Goal: Information Seeking & Learning: Learn about a topic

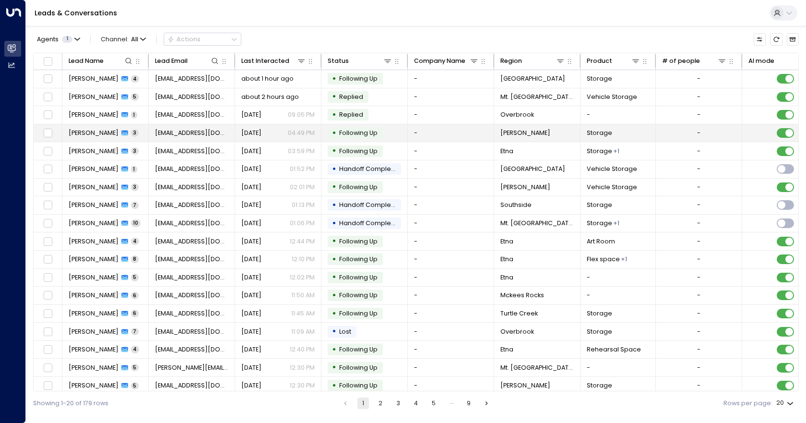
click at [453, 133] on td "-" at bounding box center [451, 133] width 86 height 18
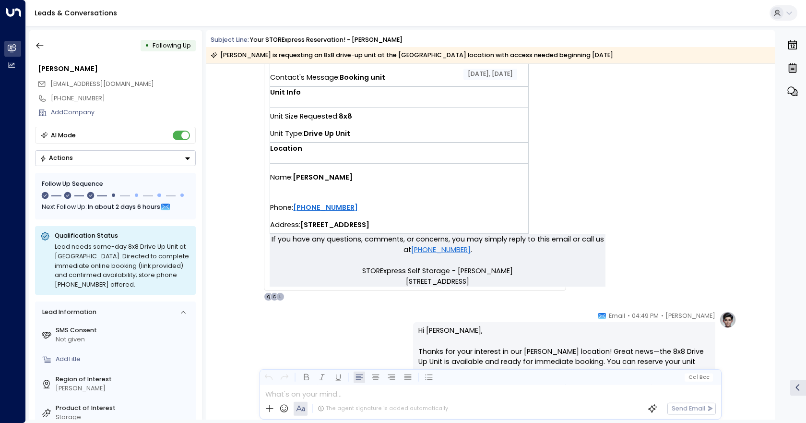
scroll to position [592, 0]
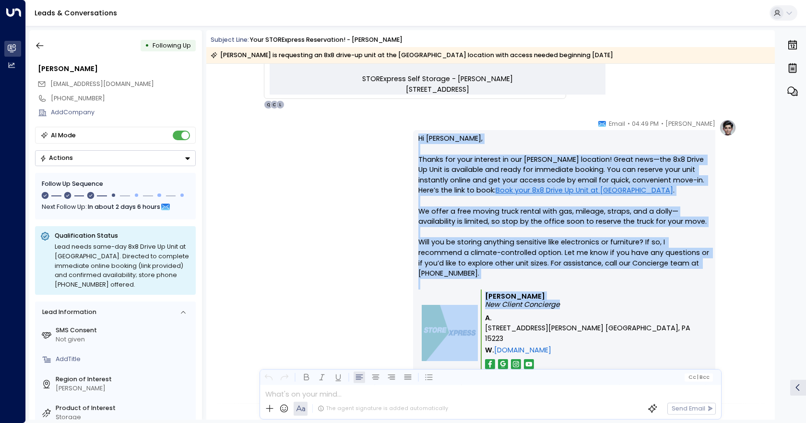
drag, startPoint x: 489, startPoint y: 161, endPoint x: 623, endPoint y: 312, distance: 202.3
click at [623, 312] on div "[PERSON_NAME] • 04:49 PM • Email Hi [PERSON_NAME], Thanks for your interest in …" at bounding box center [490, 264] width 492 height 290
copy div "Hi [PERSON_NAME], Thanks for your interest in our [PERSON_NAME] location! Great…"
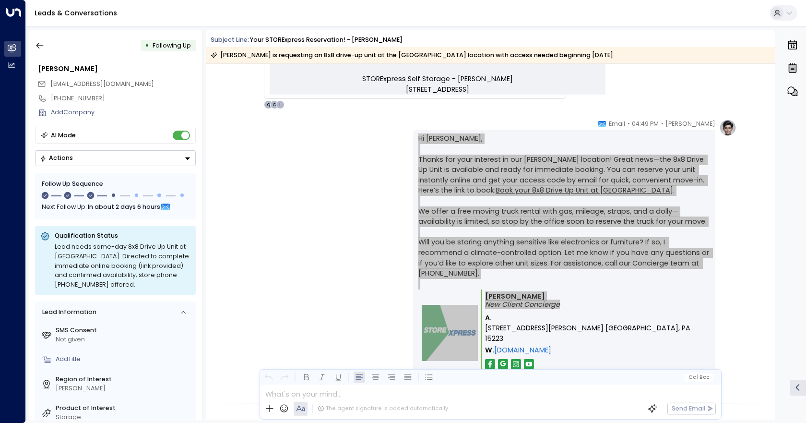
scroll to position [832, 0]
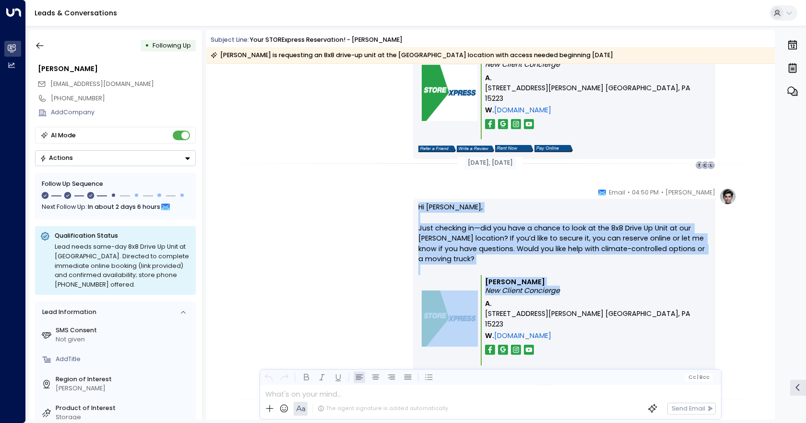
drag, startPoint x: 415, startPoint y: 203, endPoint x: 674, endPoint y: 298, distance: 275.9
click at [674, 298] on div "Hi [PERSON_NAME], Just checking in—did you have a chance to look at the 8x8 Dri…" at bounding box center [564, 292] width 302 height 186
copy div "Hi [PERSON_NAME], Just checking in—did you have a chance to look at the 8x8 Dri…"
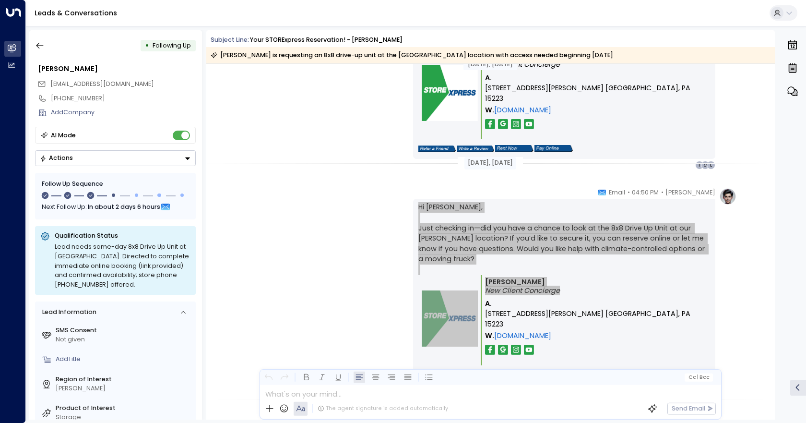
scroll to position [1109, 0]
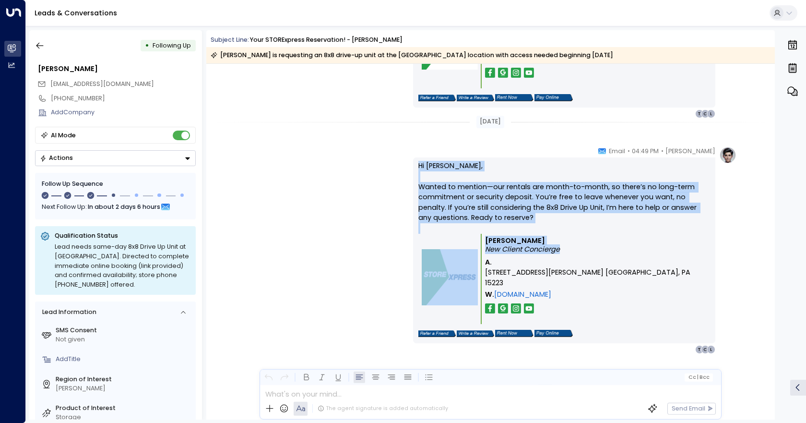
drag, startPoint x: 397, startPoint y: 151, endPoint x: 561, endPoint y: 215, distance: 175.8
click at [622, 257] on div "[PERSON_NAME] • 04:49 PM • Email Hi [PERSON_NAME], Wanted to mention—our rental…" at bounding box center [490, 250] width 492 height 208
copy div "Hi [PERSON_NAME], Wanted to mention—our rentals are month-to-month, so there’s …"
click at [300, 257] on div "[PERSON_NAME] • 04:49 PM • Email Hi [PERSON_NAME], Wanted to mention—our rental…" at bounding box center [490, 250] width 492 height 208
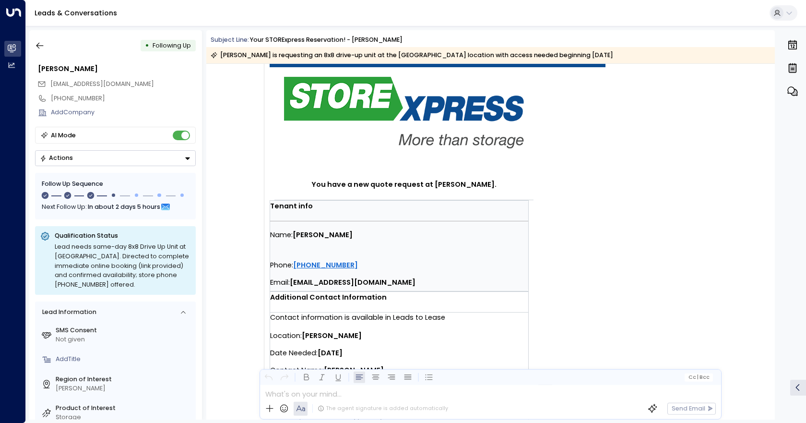
scroll to position [0, 0]
